Goal: Navigation & Orientation: Find specific page/section

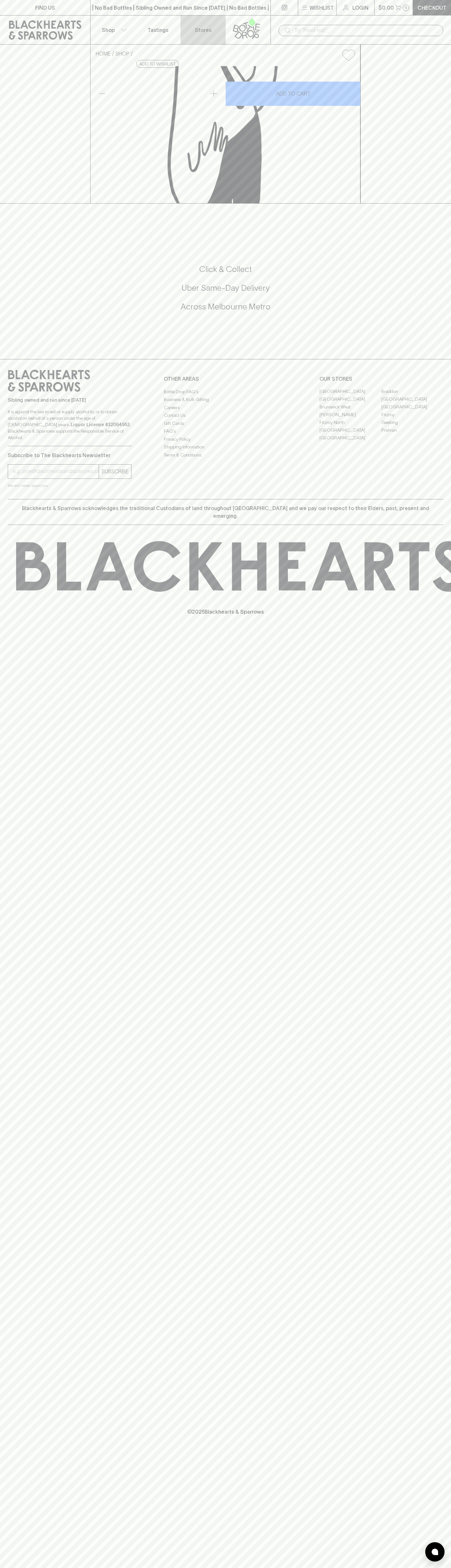
click at [199, 15] on link "Stores" at bounding box center [203, 29] width 46 height 28
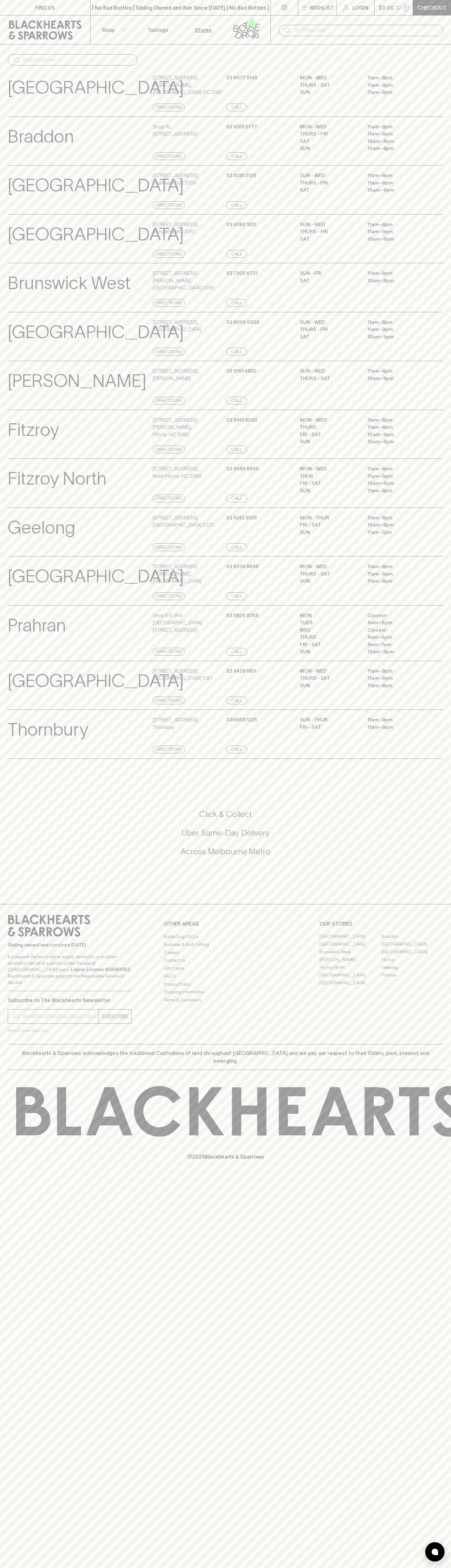
click at [427, 99] on div "MON - WED 11am – 8pm THURS - SAT 11am – 9pm SUN 11am – 8pm" at bounding box center [371, 92] width 143 height 37
click at [385, 1568] on html "FIND US | No Bad Bottles | Sibling Owned and Run Since [DATE] | No Bad Bottles …" at bounding box center [225, 784] width 451 height 1568
click at [16, 822] on div "Click & Collect Uber Same-Day Delivery Across [GEOGRAPHIC_DATA] Metro" at bounding box center [225, 838] width 436 height 108
